Goal: Navigation & Orientation: Find specific page/section

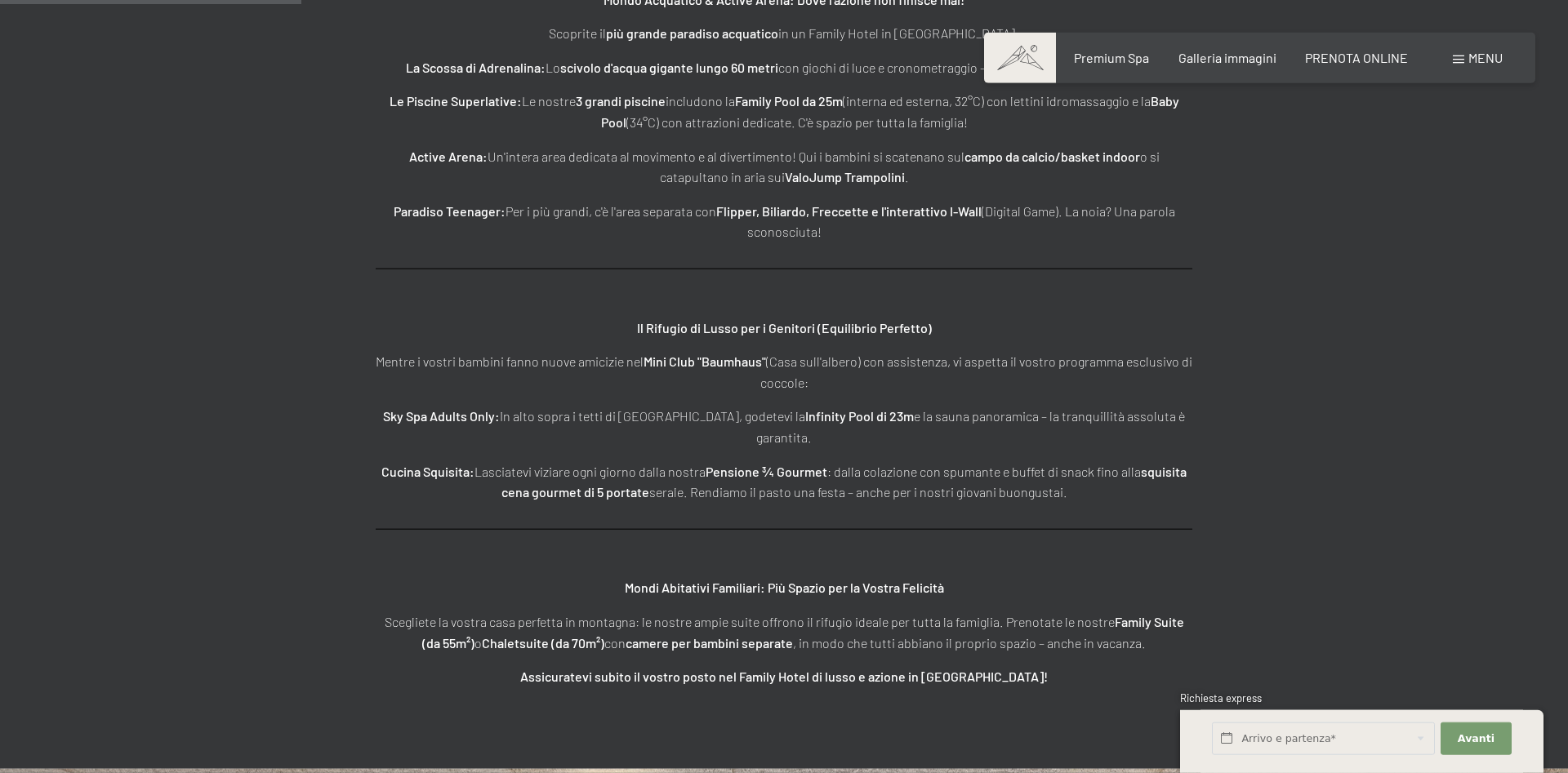
scroll to position [2580, 0]
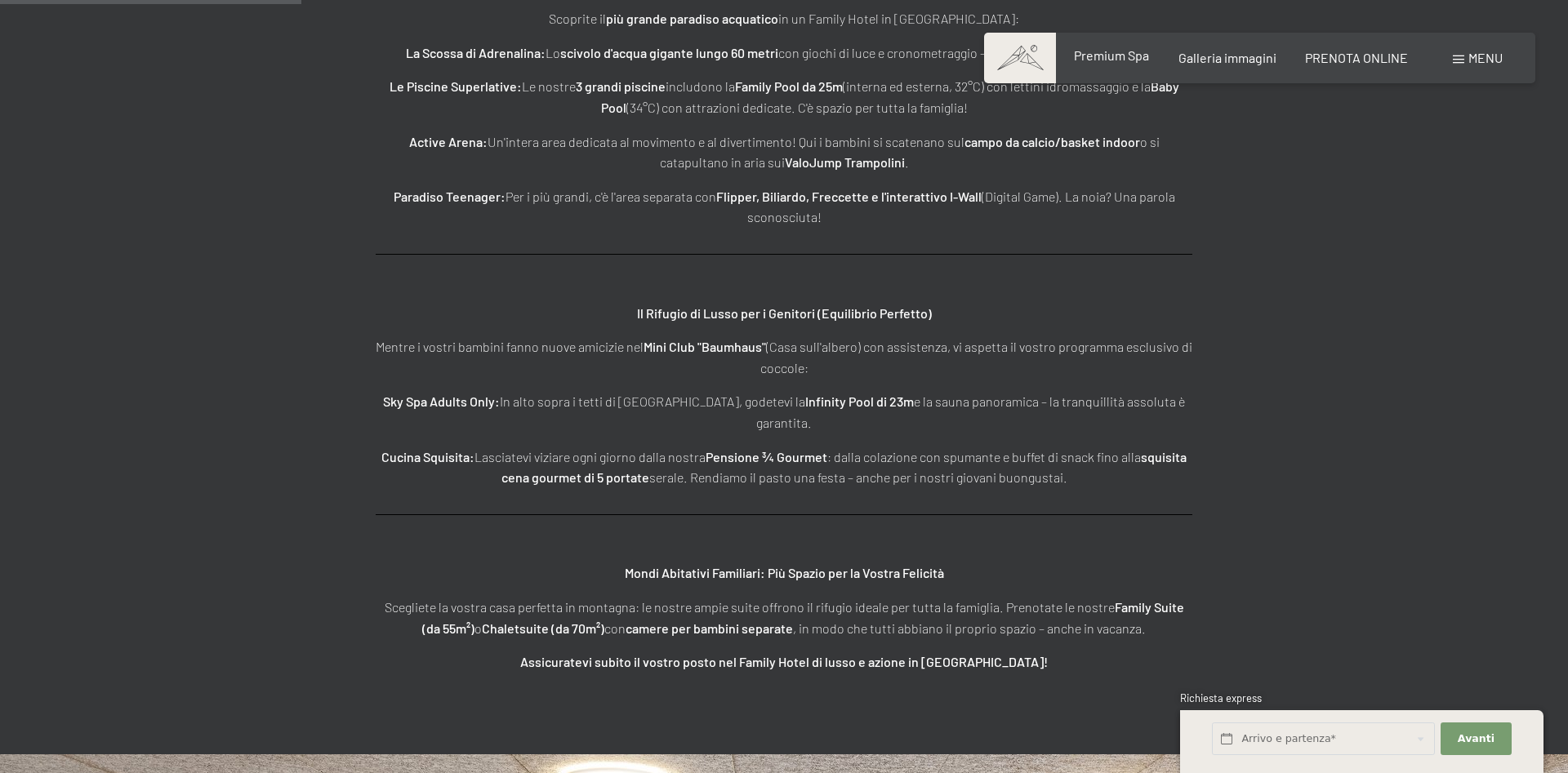
click at [1109, 64] on div "Premium Spa" at bounding box center [1111, 55] width 75 height 18
click at [1108, 61] on span "Premium Spa" at bounding box center [1111, 55] width 75 height 15
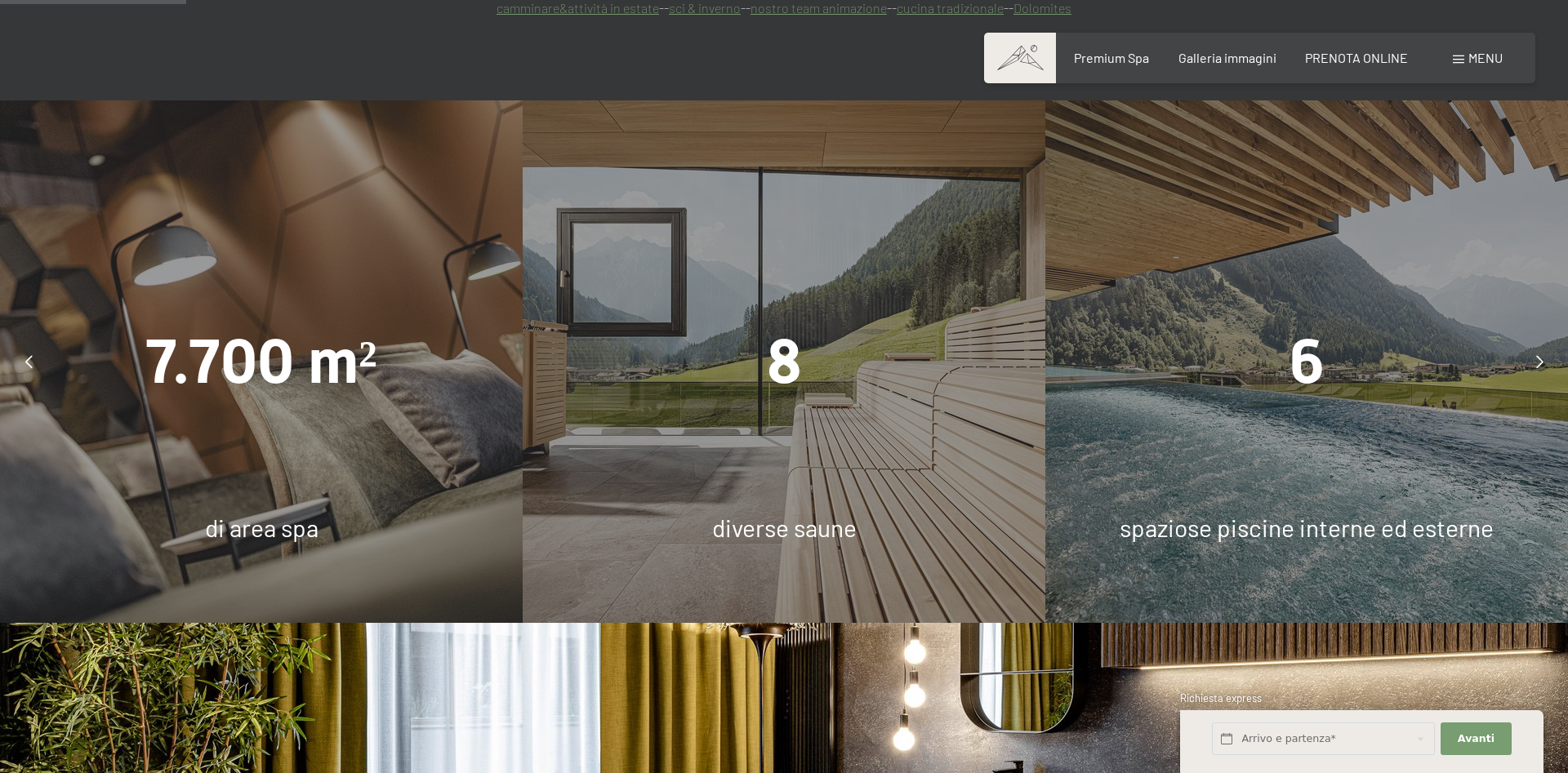
scroll to position [1582, 0]
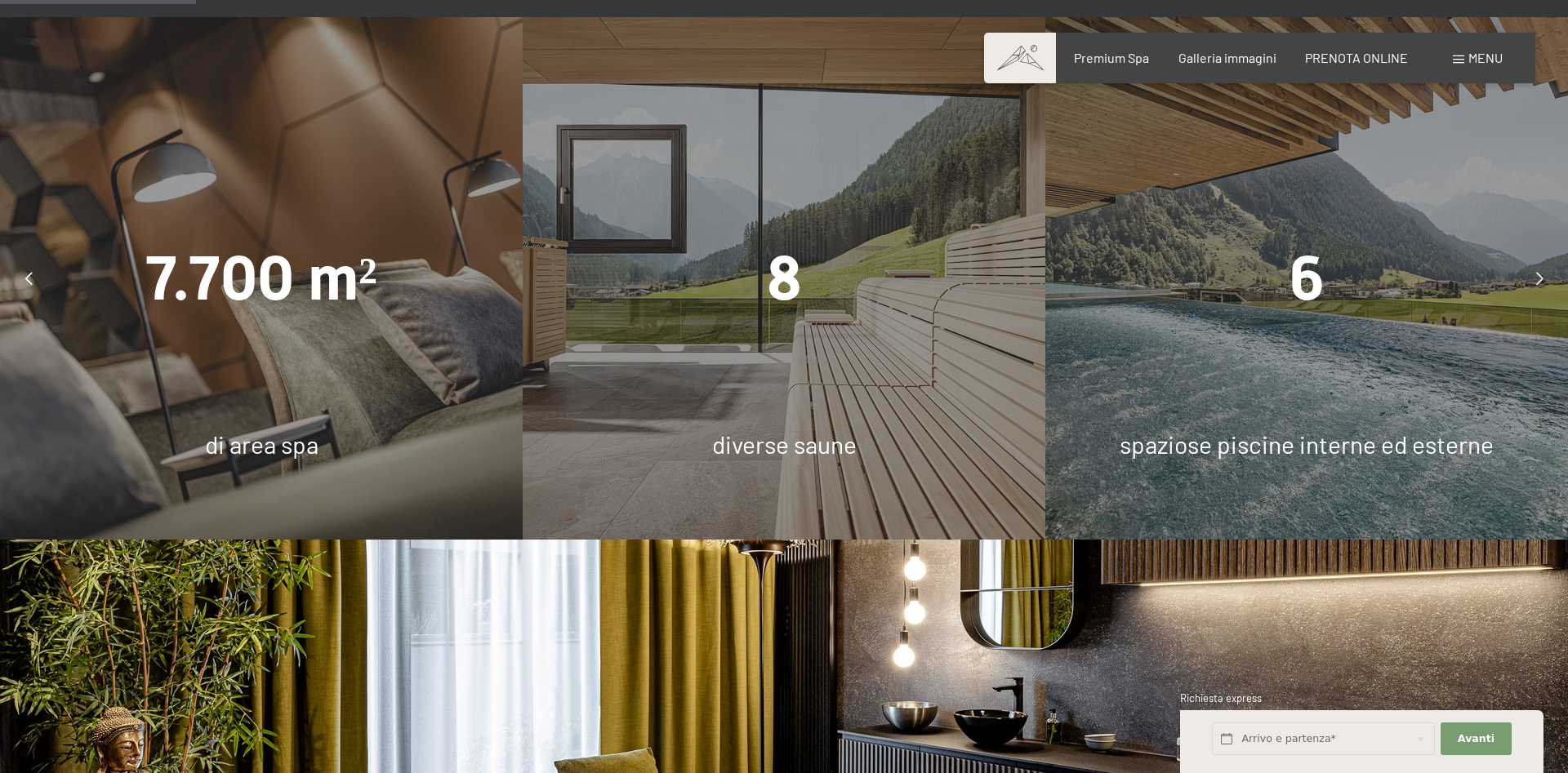
click at [1545, 258] on div at bounding box center [1539, 278] width 41 height 41
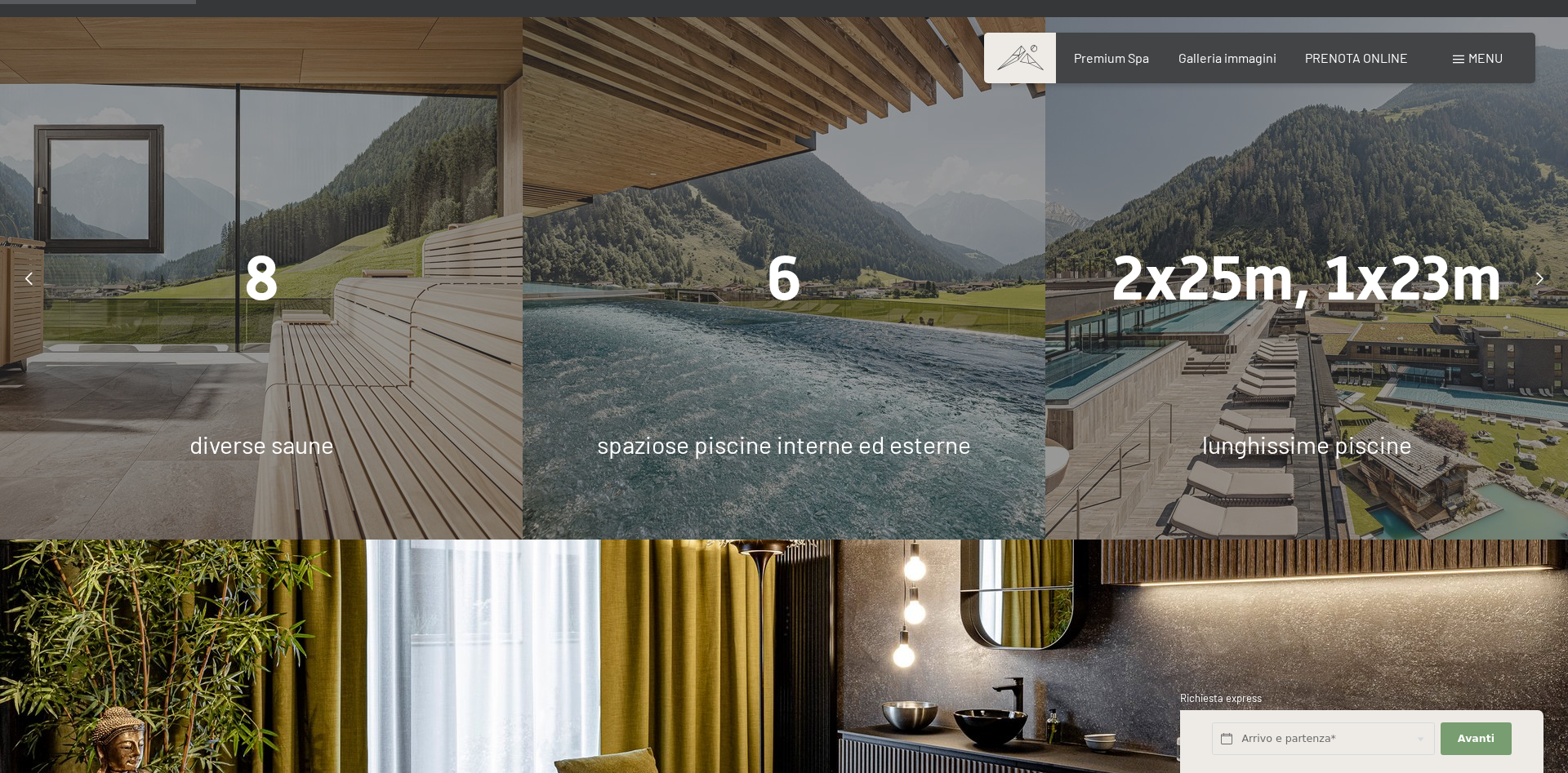
click at [1545, 258] on div at bounding box center [1539, 278] width 41 height 41
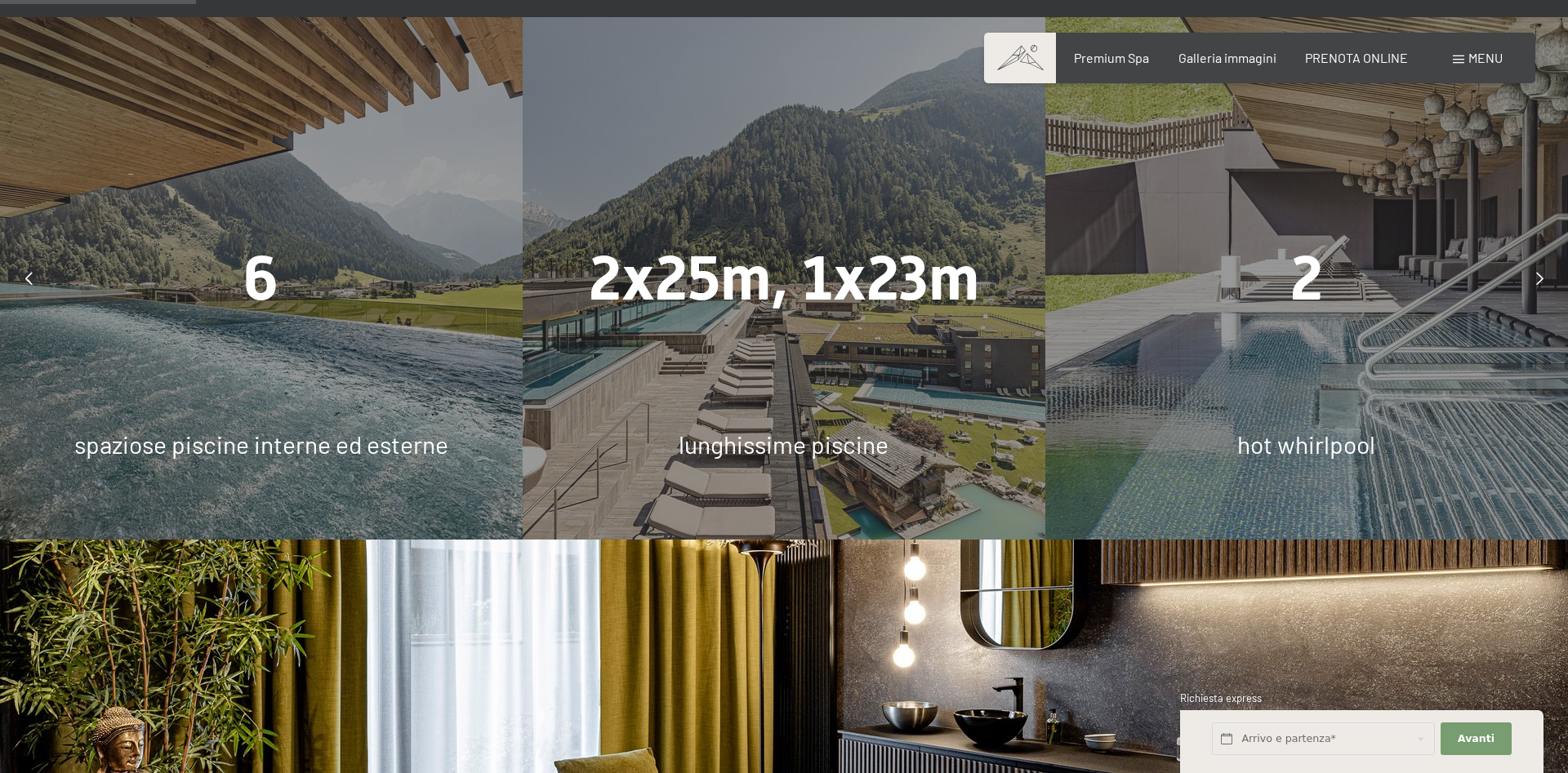
click at [1545, 258] on div at bounding box center [1539, 278] width 41 height 41
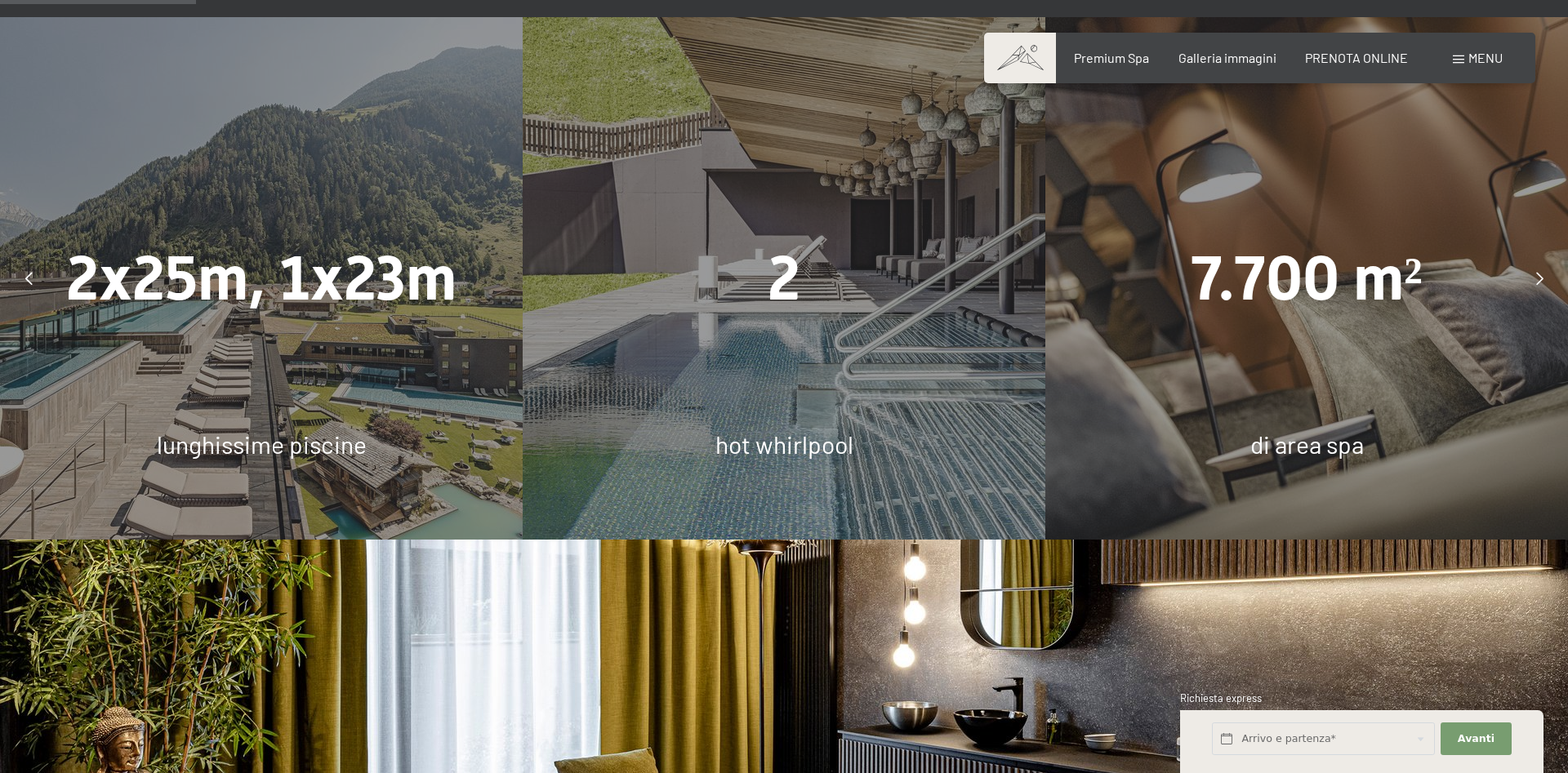
click at [1545, 258] on div at bounding box center [1539, 278] width 41 height 41
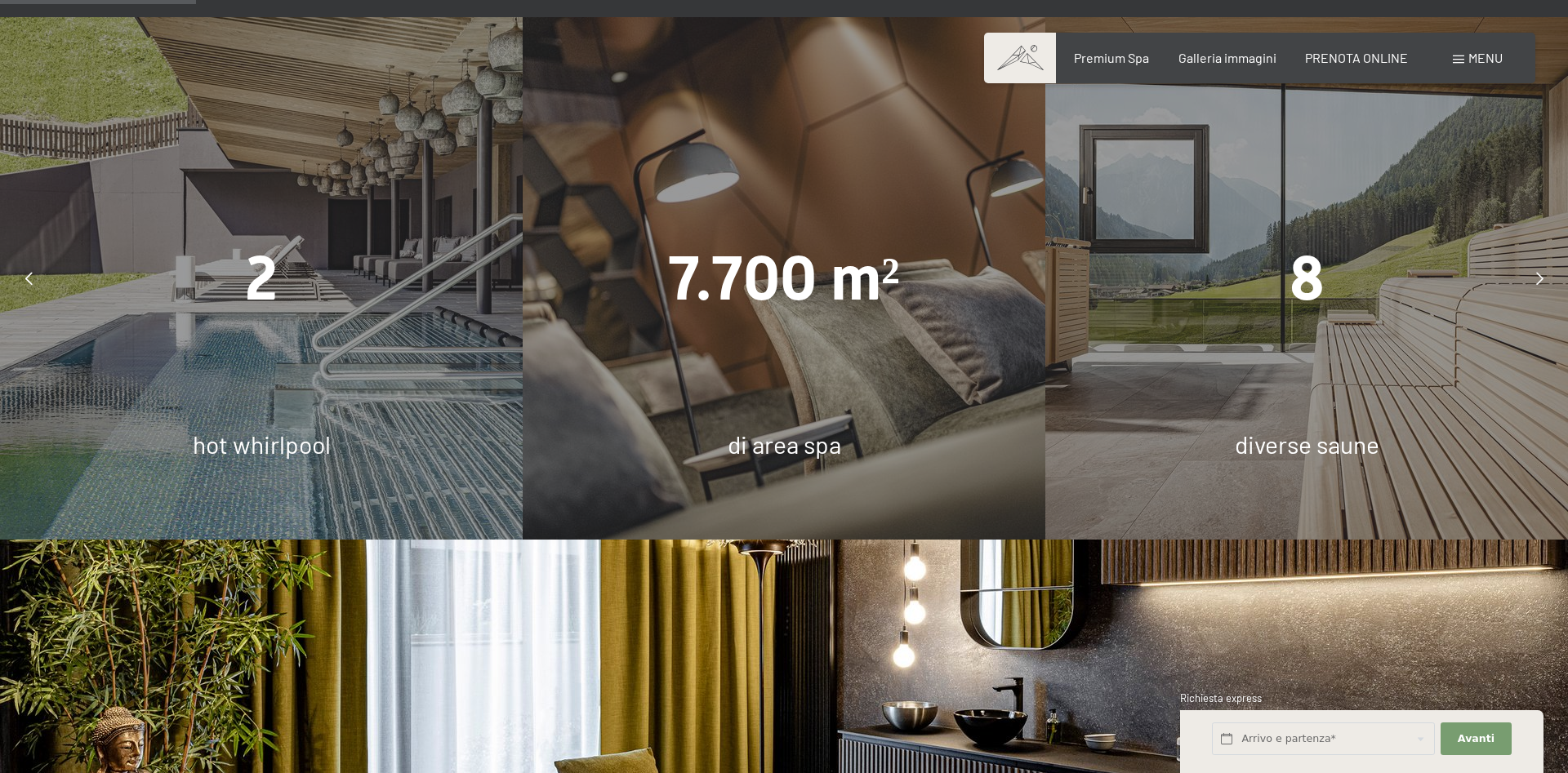
click at [1545, 258] on div at bounding box center [1539, 278] width 41 height 41
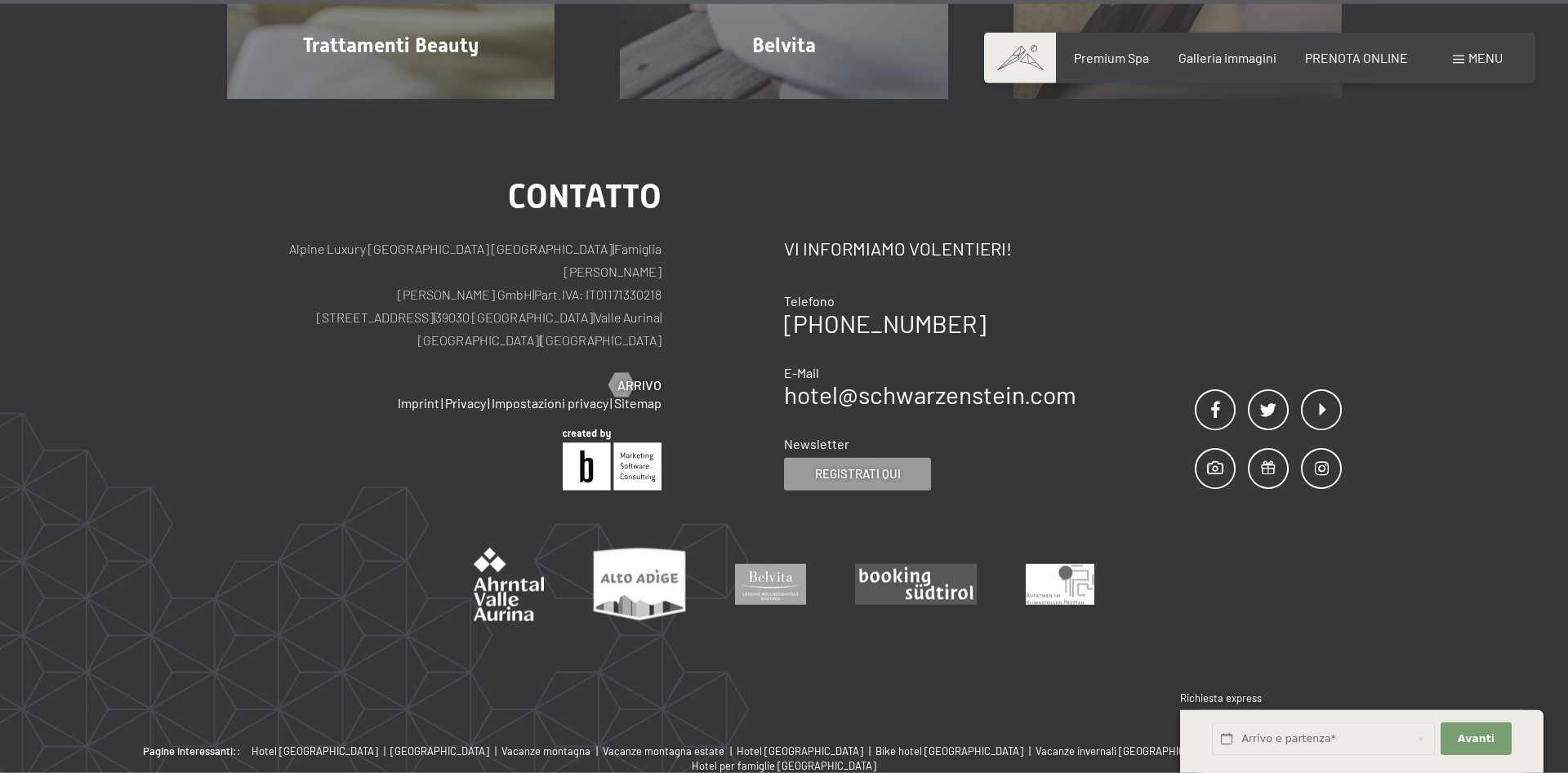
scroll to position [10901, 0]
